Goal: Transaction & Acquisition: Purchase product/service

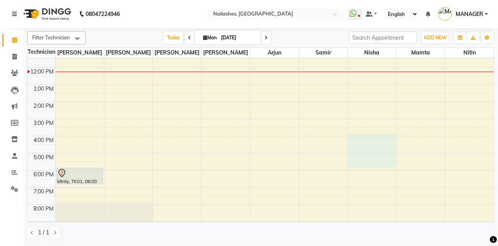
scroll to position [101, 0]
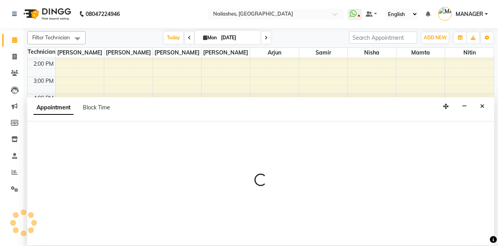
select select "52460"
select select "tentative"
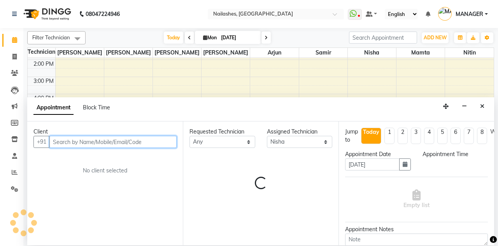
select select "1020"
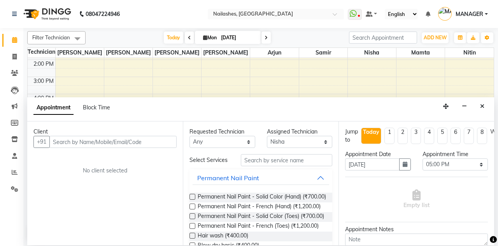
click at [14, 44] on span at bounding box center [15, 40] width 14 height 9
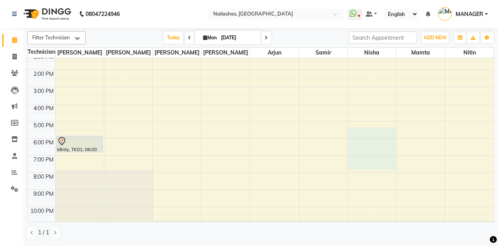
scroll to position [105, 0]
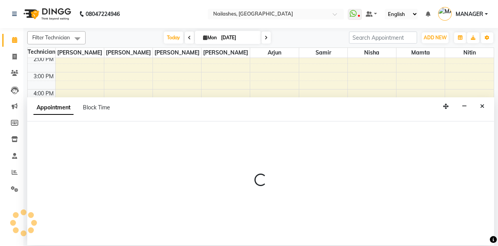
select select "52460"
select select "tentative"
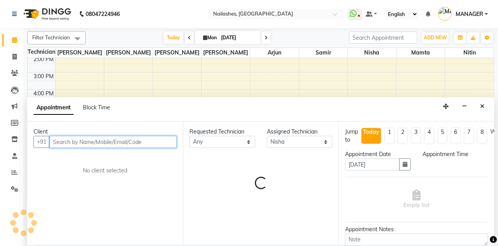
select select "1020"
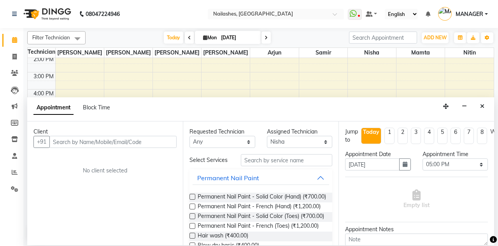
click at [16, 39] on icon at bounding box center [14, 40] width 5 height 6
click at [13, 40] on icon at bounding box center [14, 40] width 5 height 6
click at [11, 60] on span at bounding box center [15, 57] width 14 height 9
select select "service"
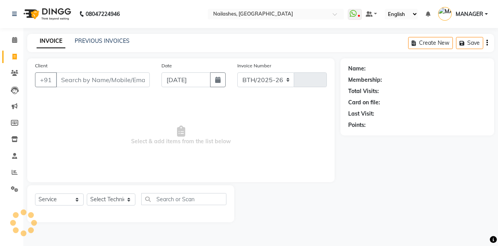
select select "3926"
type input "2265"
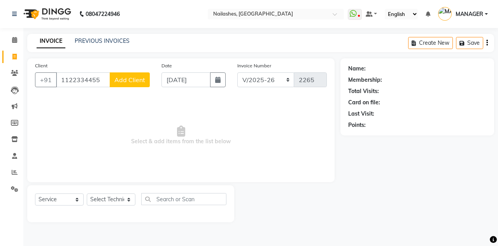
type input "1122334455"
click at [138, 78] on span "Add Client" at bounding box center [129, 80] width 31 height 8
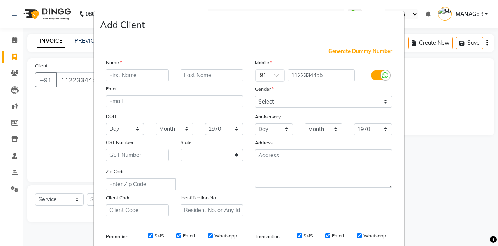
select select "21"
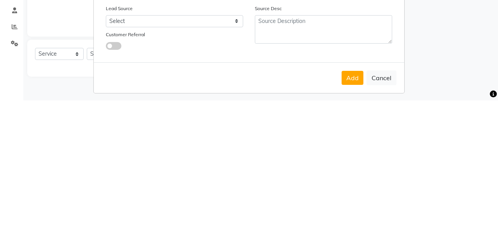
type input "DUMMY"
click at [348, 220] on form "Add Client Generate Dummy Number Name DUMMY Email DOB Day 01 02 03 04 05 06 07 …" at bounding box center [249, 70] width 310 height 336
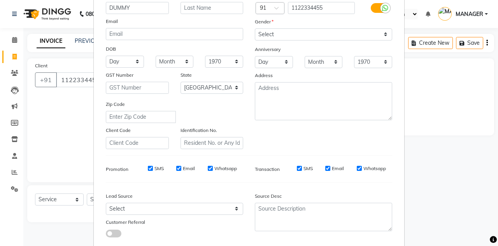
scroll to position [68, 0]
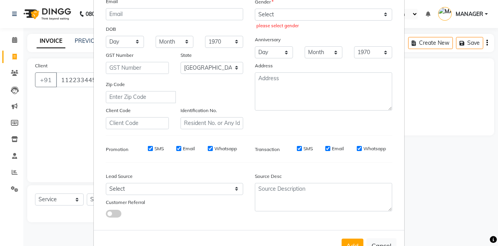
scroll to position [96, 0]
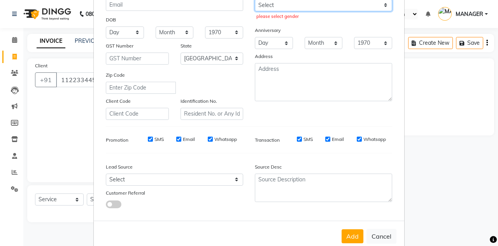
click at [378, 8] on select "Select Male Female Other Prefer Not To Say" at bounding box center [323, 5] width 137 height 12
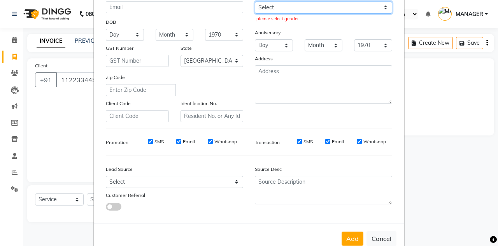
select select "female"
click at [255, 2] on select "Select Male Female Other Prefer Not To Say" at bounding box center [323, 8] width 137 height 12
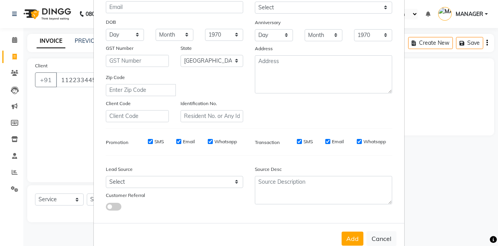
click at [355, 236] on button "Add" at bounding box center [352, 238] width 22 height 14
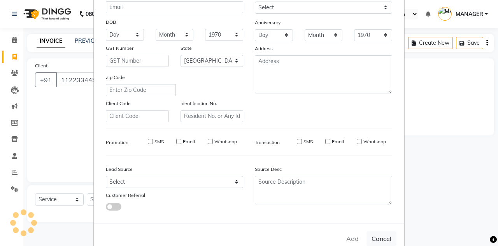
type input "11******55"
select select
select select "null"
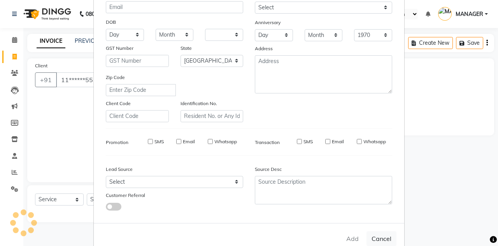
select select
checkbox input "false"
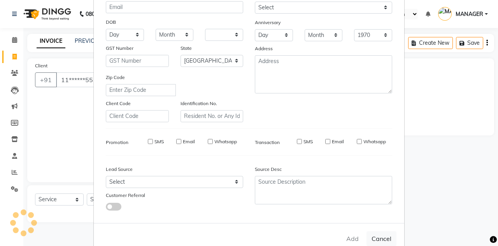
checkbox input "false"
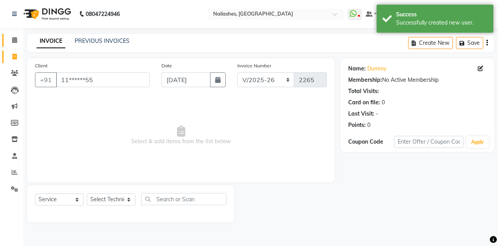
click at [16, 45] on link "Calendar" at bounding box center [11, 40] width 19 height 13
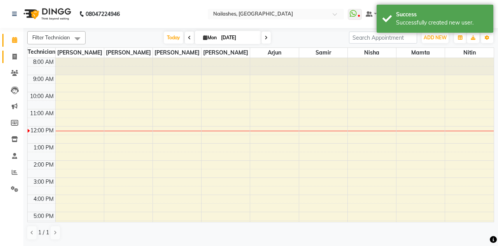
click at [9, 55] on span at bounding box center [15, 57] width 14 height 9
select select "service"
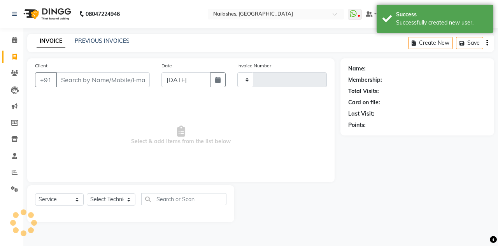
type input "2265"
select select "3926"
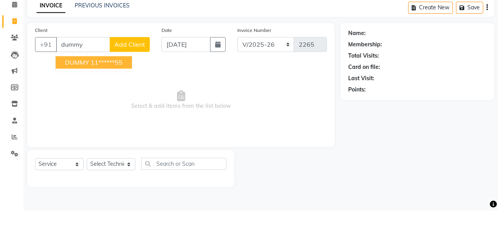
click at [85, 96] on span "DUMMY" at bounding box center [77, 98] width 24 height 8
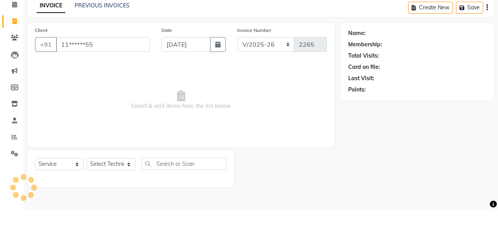
type input "11******55"
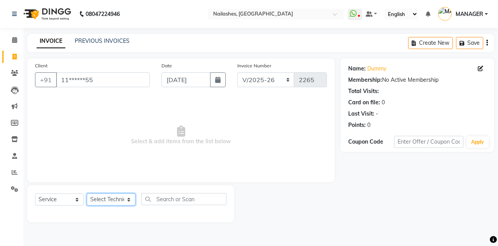
click at [116, 200] on select "Select Technician Anamika Anita Arjun Mamta MANAGER Nisha Nitin Samir Shanu Shu…" at bounding box center [111, 199] width 49 height 12
select select "19580"
click at [87, 193] on select "Select Technician Anamika Anita Arjun Mamta MANAGER Nisha Nitin Samir Shanu Shu…" at bounding box center [111, 199] width 49 height 12
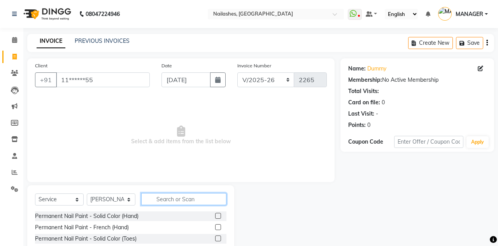
click at [188, 197] on input "text" at bounding box center [183, 199] width 85 height 12
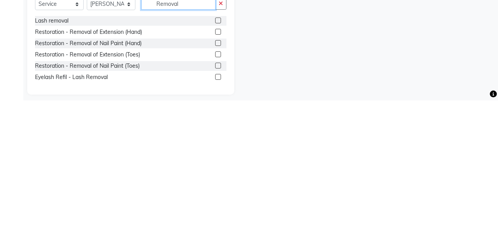
scroll to position [51, 0]
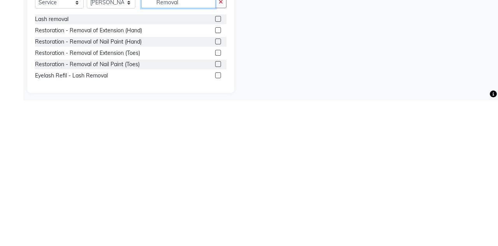
type input "Removal"
click at [215, 175] on label at bounding box center [218, 176] width 6 height 6
click at [215, 175] on input "checkbox" at bounding box center [217, 175] width 5 height 5
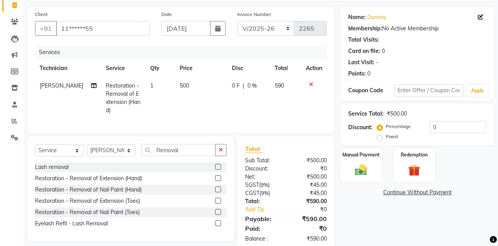
checkbox input "false"
click at [362, 165] on img at bounding box center [360, 170] width 19 height 14
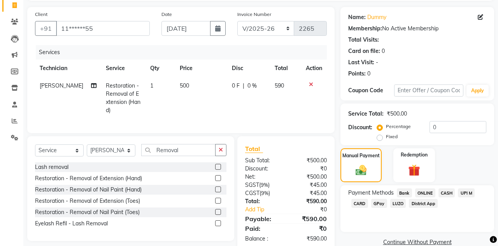
click at [215, 167] on label at bounding box center [218, 167] width 6 height 6
click at [215, 167] on input "checkbox" at bounding box center [217, 167] width 5 height 5
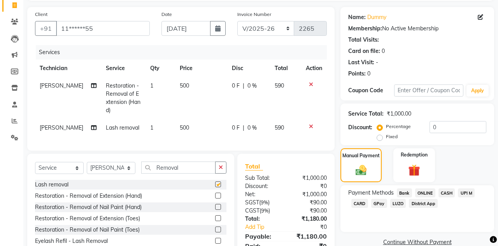
checkbox input "false"
click at [311, 124] on icon at bounding box center [311, 126] width 4 height 5
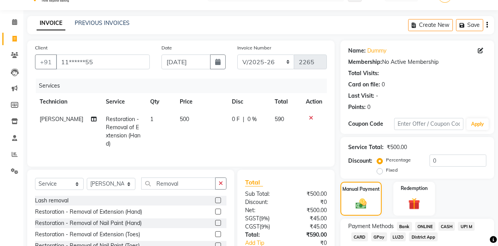
scroll to position [18, 0]
click at [217, 235] on label at bounding box center [218, 234] width 6 height 6
click at [217, 235] on input "checkbox" at bounding box center [217, 234] width 5 height 5
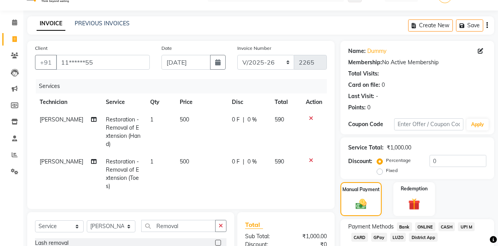
checkbox input "false"
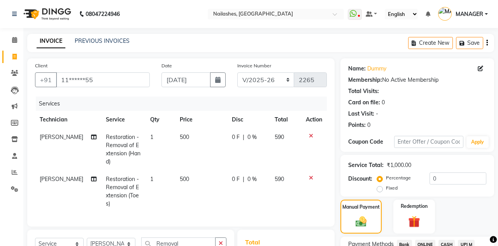
click at [474, 43] on button "Save" at bounding box center [469, 43] width 27 height 12
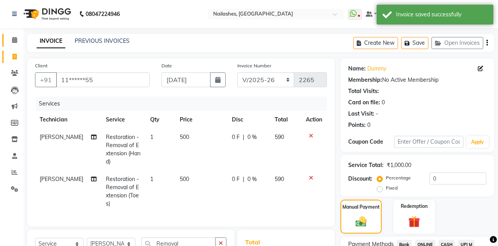
click at [13, 38] on icon at bounding box center [14, 40] width 5 height 6
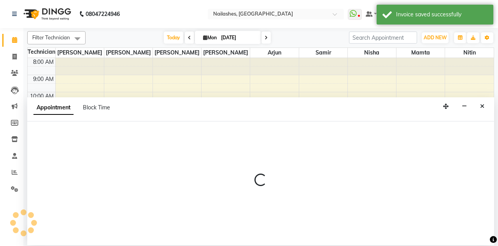
select select "78821"
select select "tentative"
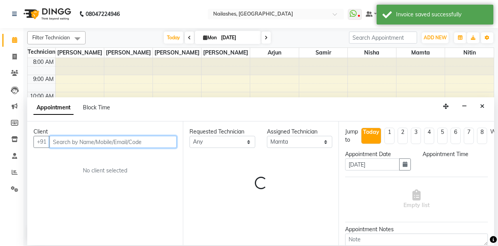
select select "690"
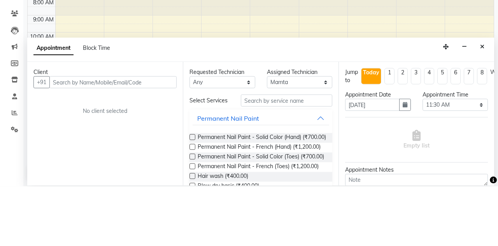
click at [484, 100] on button "Close" at bounding box center [481, 106] width 11 height 12
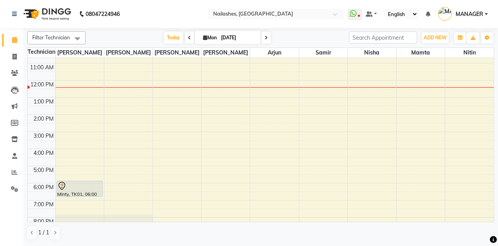
scroll to position [64, 0]
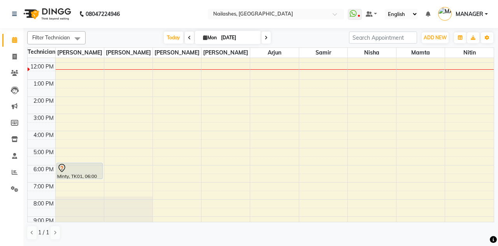
click at [68, 167] on div at bounding box center [79, 167] width 45 height 9
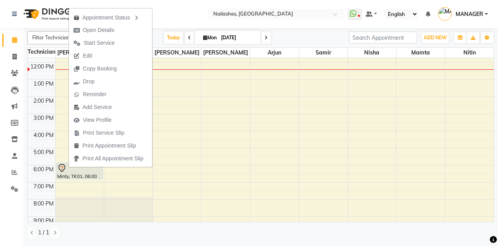
click at [106, 12] on div "Appointment Status" at bounding box center [110, 17] width 83 height 13
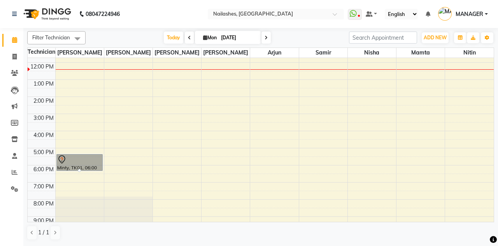
scroll to position [105, 0]
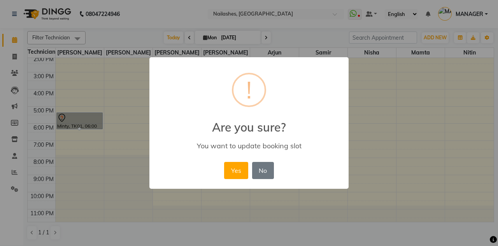
click at [237, 174] on button "Yes" at bounding box center [236, 170] width 24 height 17
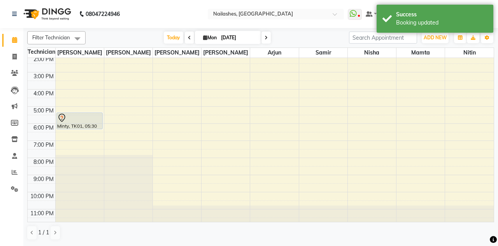
click at [73, 120] on div at bounding box center [79, 117] width 45 height 9
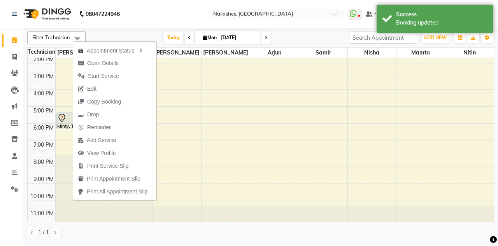
click at [87, 87] on span "Edit" at bounding box center [91, 89] width 9 height 8
select select "tentative"
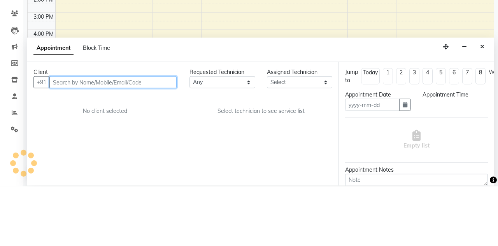
type input "[DATE]"
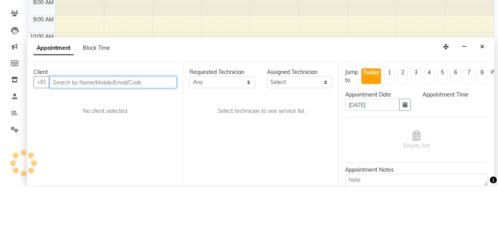
select select "1050"
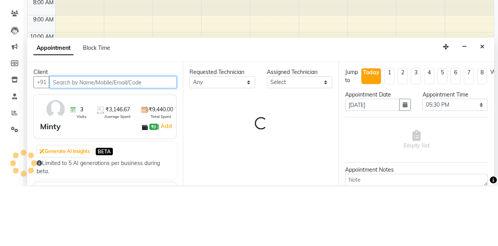
select select "19477"
select select "1617"
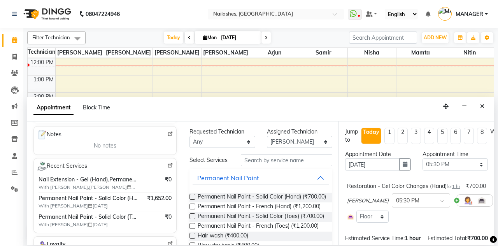
scroll to position [117, 0]
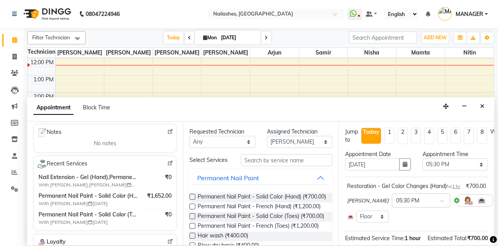
click at [440, 199] on span at bounding box center [445, 203] width 10 height 8
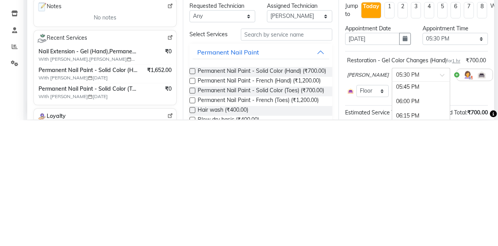
scroll to position [515, 0]
click at [409, 210] on div "06:00 PM" at bounding box center [421, 217] width 58 height 14
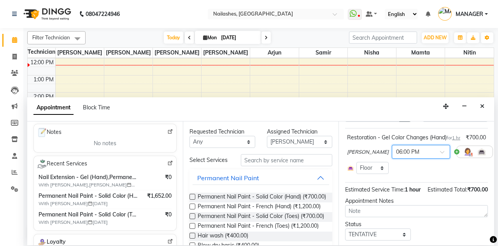
scroll to position [56, 0]
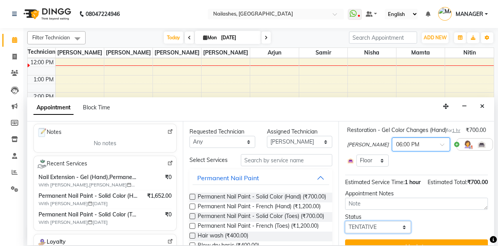
click at [400, 221] on select "Select TENTATIVE CONFIRM CHECK-IN UPCOMING" at bounding box center [378, 227] width 66 height 12
select select "confirm booking"
click at [345, 221] on select "Select TENTATIVE CONFIRM CHECK-IN UPCOMING" at bounding box center [378, 227] width 66 height 12
click at [418, 239] on button "Update" at bounding box center [416, 246] width 143 height 14
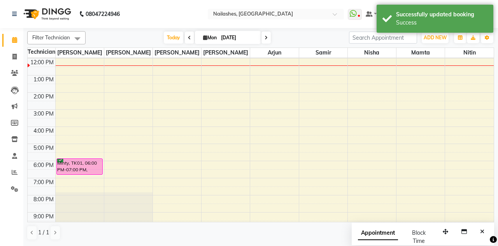
click at [15, 39] on icon at bounding box center [14, 40] width 5 height 6
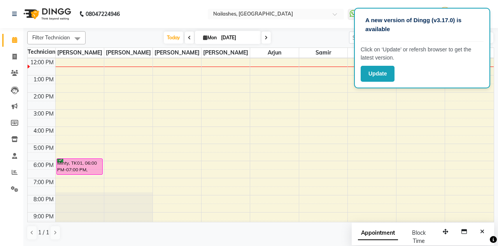
click at [381, 75] on button "Update" at bounding box center [378, 74] width 34 height 16
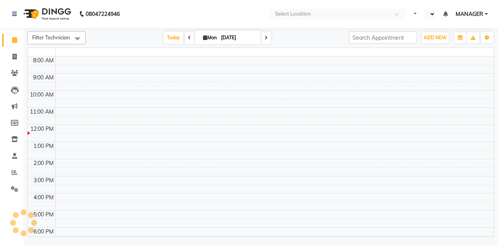
select select "en"
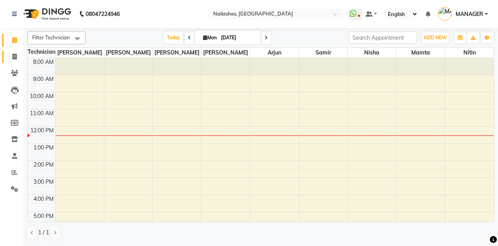
click at [12, 61] on span at bounding box center [15, 57] width 14 height 9
select select "service"
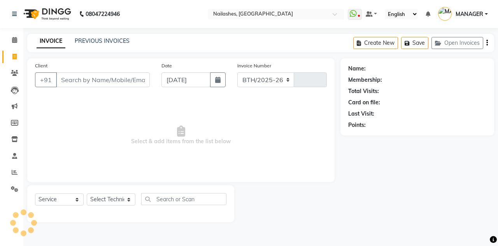
select select "3926"
type input "2265"
click at [462, 43] on button "Open Invoices" at bounding box center [457, 43] width 52 height 12
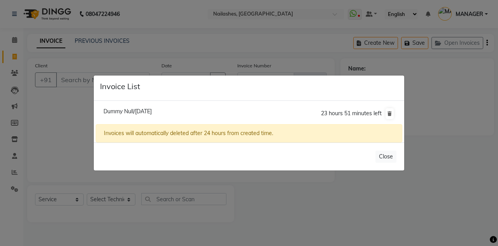
click at [123, 115] on span "Dummy Null/01 September 2025" at bounding box center [127, 111] width 48 height 7
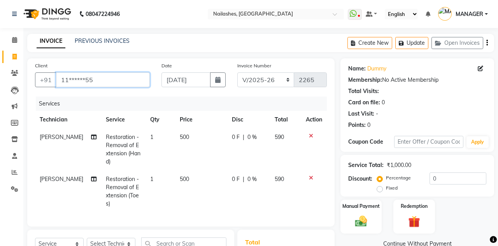
click at [102, 79] on input "11******55" at bounding box center [103, 79] width 94 height 15
click at [107, 79] on input "11******55" at bounding box center [103, 79] width 94 height 15
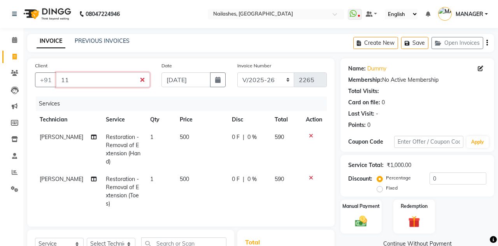
type input "1"
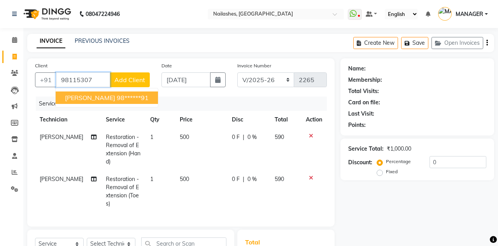
click at [117, 94] on ngb-highlight "98******91" at bounding box center [133, 98] width 32 height 8
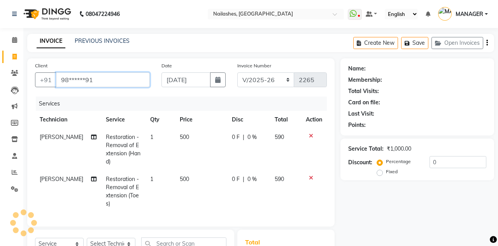
type input "98******91"
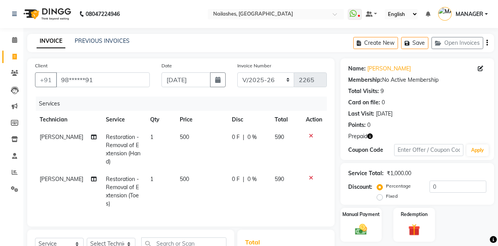
click at [370, 136] on icon "button" at bounding box center [369, 135] width 5 height 5
click at [417, 224] on img at bounding box center [413, 229] width 19 height 15
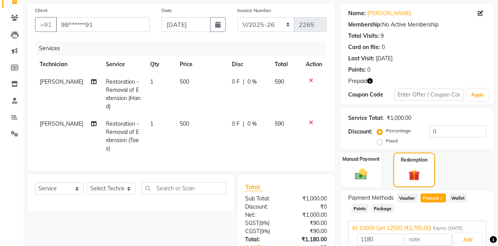
scroll to position [61, 0]
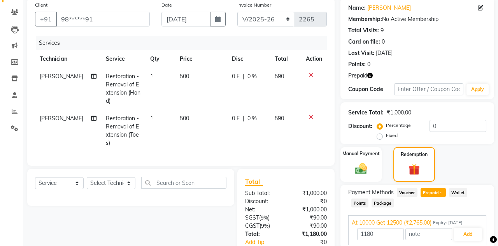
click at [369, 163] on img at bounding box center [360, 169] width 19 height 14
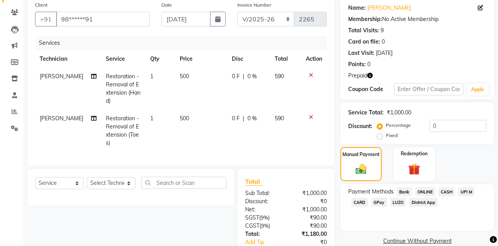
click at [362, 200] on span "CARD" at bounding box center [359, 202] width 17 height 9
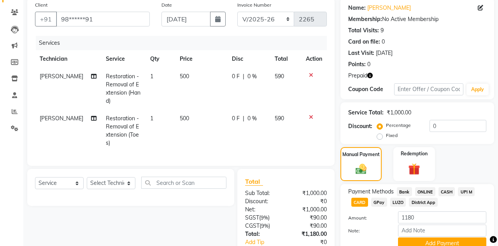
click at [440, 240] on button "Add Payment" at bounding box center [442, 243] width 88 height 12
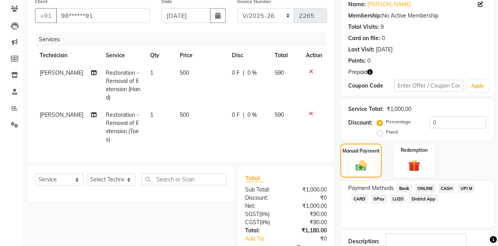
scroll to position [80, 0]
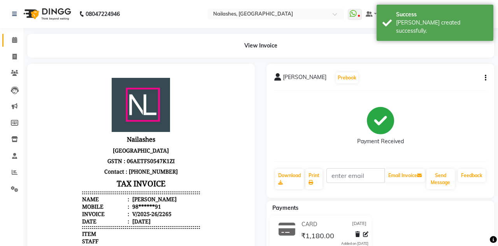
click at [14, 39] on icon at bounding box center [14, 40] width 5 height 6
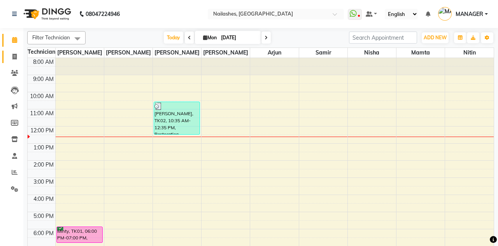
click at [12, 58] on span at bounding box center [15, 57] width 14 height 9
select select "service"
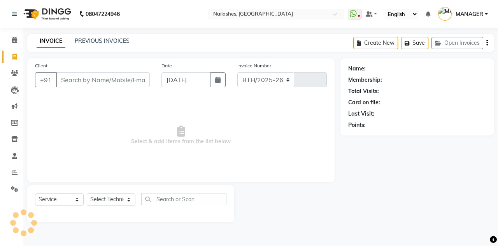
select select "3926"
type input "2266"
click at [462, 46] on button "Open Invoices" at bounding box center [457, 43] width 52 height 12
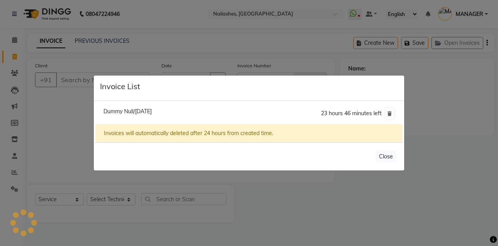
click at [149, 115] on span "Dummy Null/01 September 2025" at bounding box center [127, 111] width 48 height 7
type input "11******55"
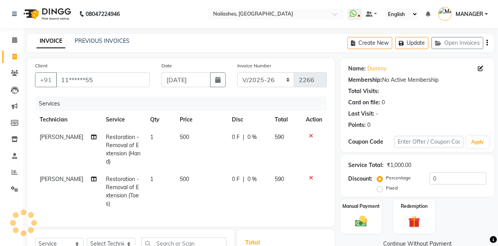
click at [309, 135] on icon at bounding box center [311, 135] width 4 height 5
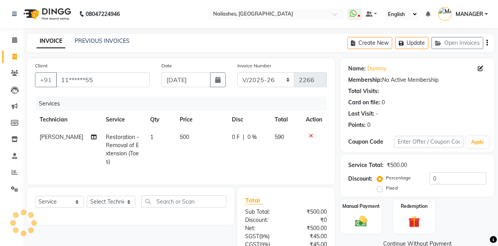
click at [311, 135] on icon at bounding box center [311, 135] width 4 height 5
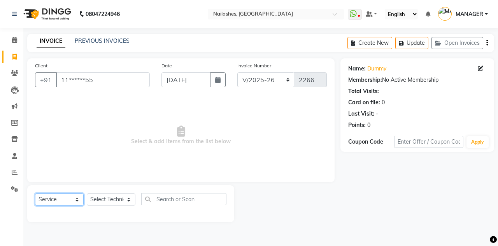
click at [66, 198] on select "Select Service Product Membership Package Voucher Prepaid Gift Card" at bounding box center [59, 199] width 49 height 12
click at [35, 193] on select "Select Service Product Membership Package Voucher Prepaid Gift Card" at bounding box center [59, 199] width 49 height 12
click at [127, 195] on select "Select Technician Anamika Anita Arjun Mamta MANAGER Nisha Nitin Samir Shanu Shu…" at bounding box center [111, 199] width 49 height 12
select select "21011"
click at [87, 193] on select "Select Technician Anamika Anita Arjun Mamta MANAGER Nisha Nitin Samir Shanu Shu…" at bounding box center [111, 199] width 49 height 12
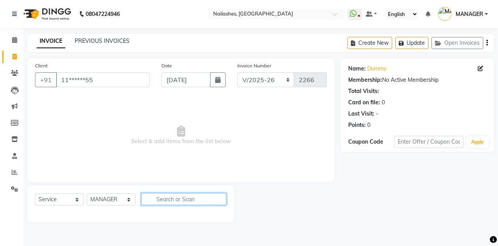
click at [188, 199] on input "text" at bounding box center [183, 199] width 85 height 12
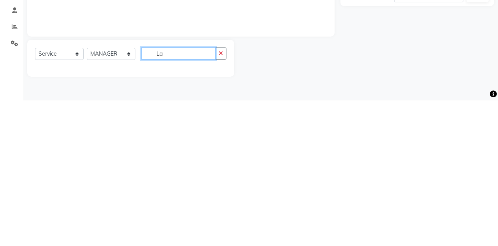
type input "L"
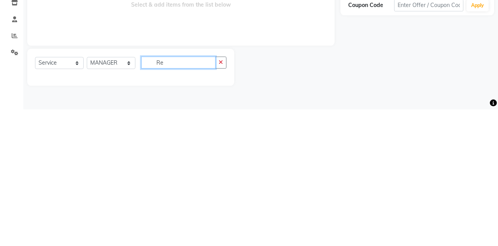
type input "R"
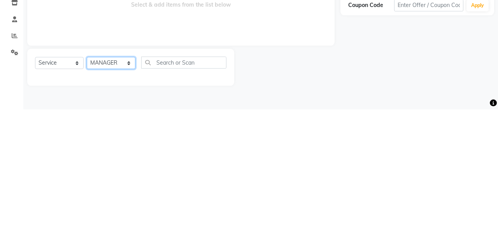
click at [124, 198] on select "Select Technician Anamika Anita Arjun Mamta MANAGER Nisha Nitin Samir Shanu Shu…" at bounding box center [111, 199] width 49 height 12
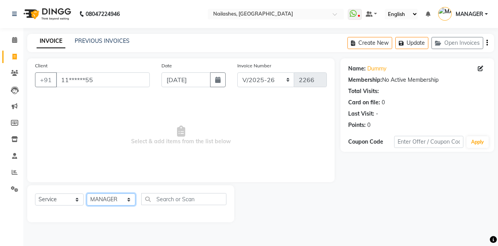
select select "90278"
click at [87, 193] on select "Select Technician Anamika Anita Arjun Mamta MANAGER Nisha Nitin Samir Shanu Shu…" at bounding box center [111, 199] width 49 height 12
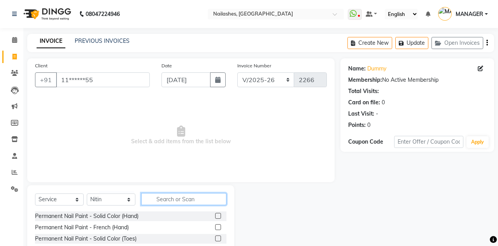
click at [185, 197] on input "text" at bounding box center [183, 199] width 85 height 12
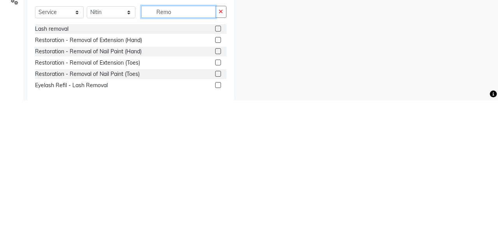
scroll to position [42, 0]
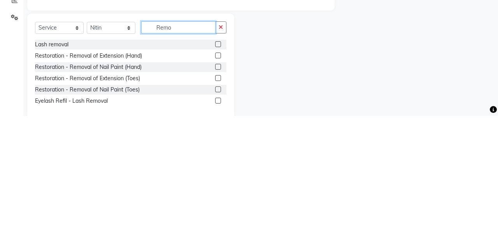
type input "Remo"
click at [216, 175] on label at bounding box center [218, 174] width 6 height 6
click at [216, 175] on input "checkbox" at bounding box center [217, 174] width 5 height 5
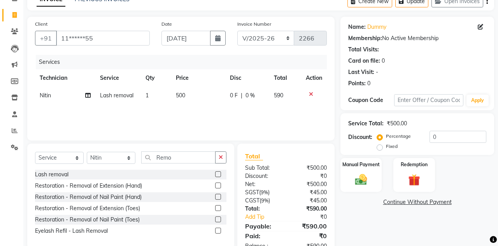
checkbox input "false"
click at [192, 94] on td "500" at bounding box center [198, 96] width 54 height 18
select select "90278"
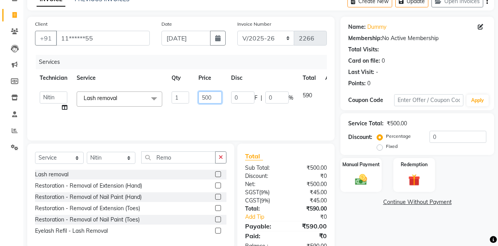
click at [208, 99] on input "500" at bounding box center [209, 97] width 23 height 12
click at [217, 96] on input "500" at bounding box center [209, 97] width 23 height 12
type input "5"
type input "1000"
click at [319, 106] on div "Services Technician Service Qty Price Disc Total Action Anamika Anita Arjun Mam…" at bounding box center [181, 94] width 292 height 78
